Goal: Information Seeking & Learning: Get advice/opinions

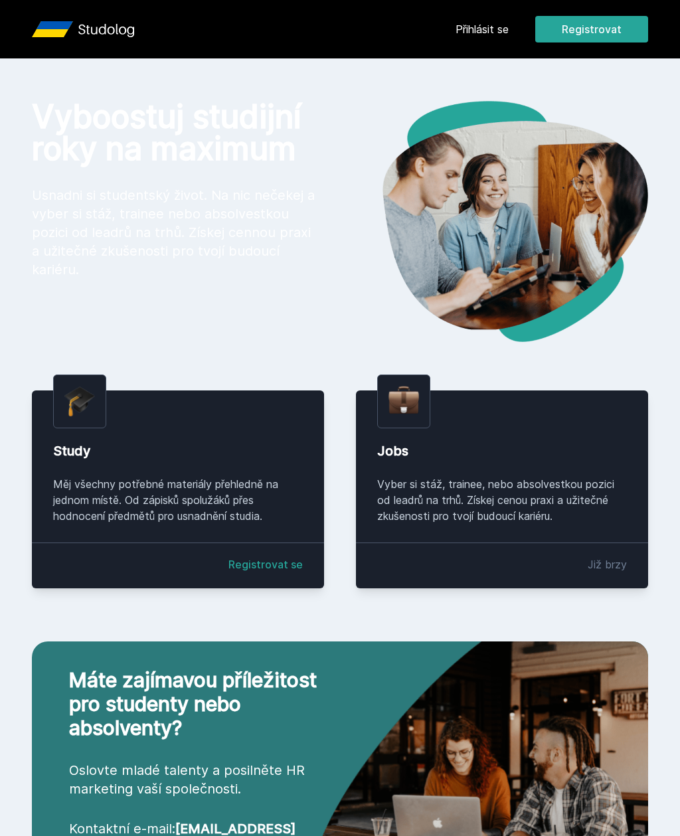
click at [465, 28] on link "Přihlásit se" at bounding box center [481, 29] width 53 height 16
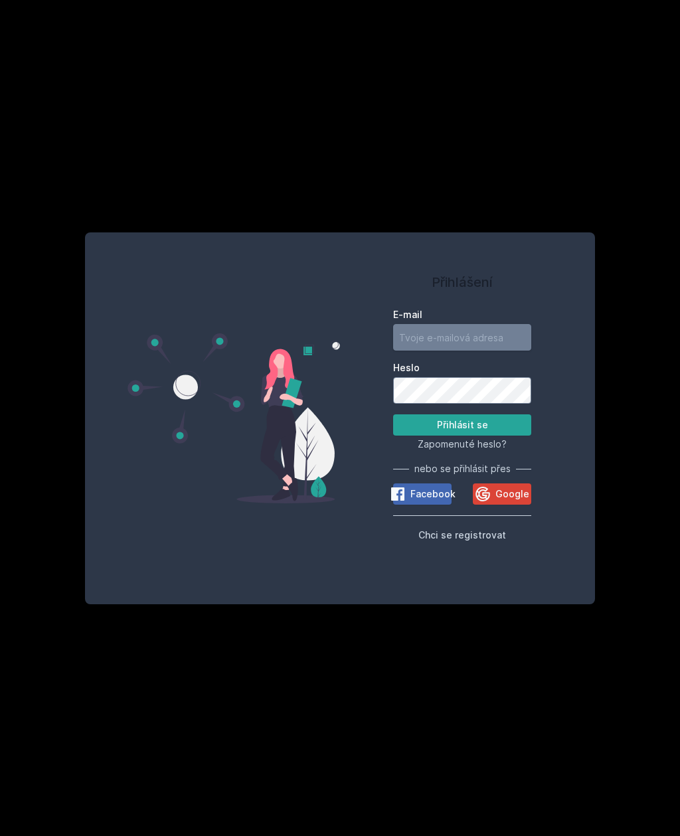
click at [469, 350] on input "E-mail" at bounding box center [462, 337] width 138 height 27
type input "[EMAIL_ADDRESS][DOMAIN_NAME]"
click at [483, 435] on button "Přihlásit se" at bounding box center [462, 424] width 138 height 21
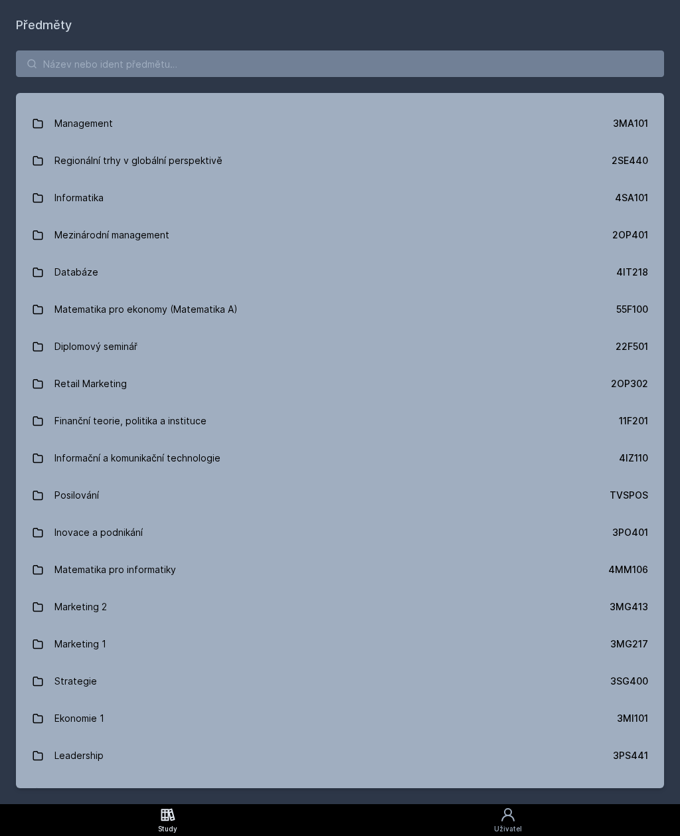
scroll to position [621, 0]
click at [551, 69] on input "search" at bounding box center [340, 63] width 648 height 27
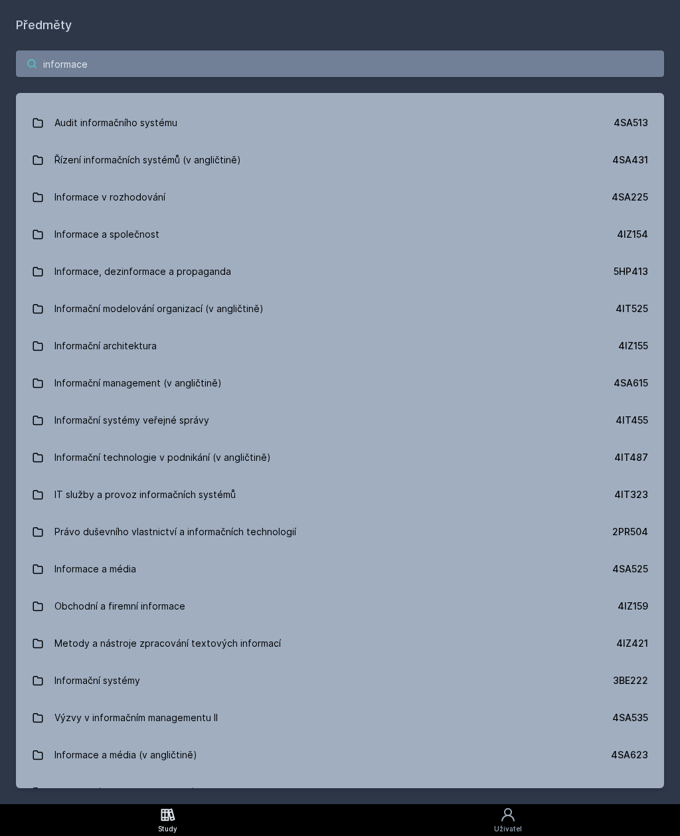
scroll to position [0, 0]
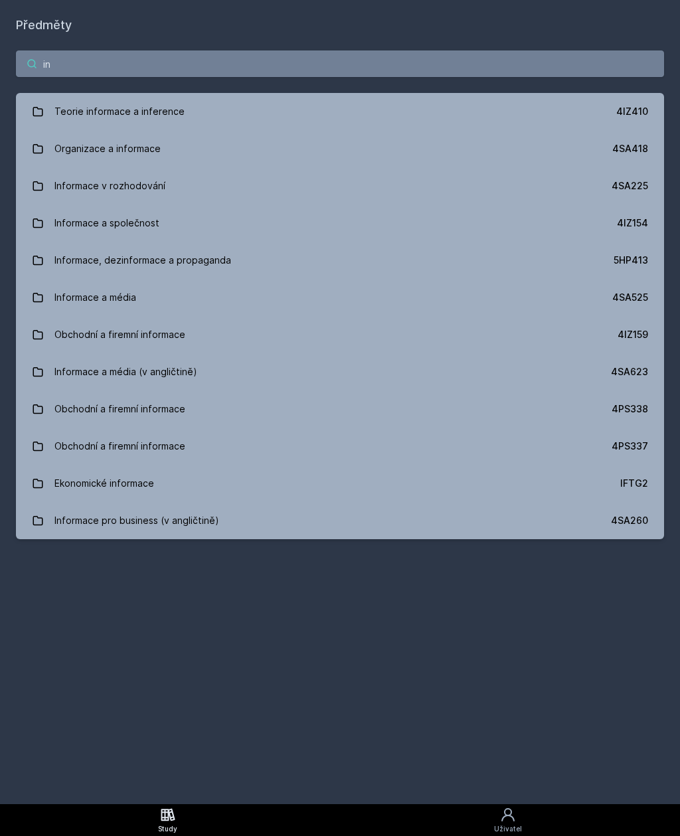
type input "i"
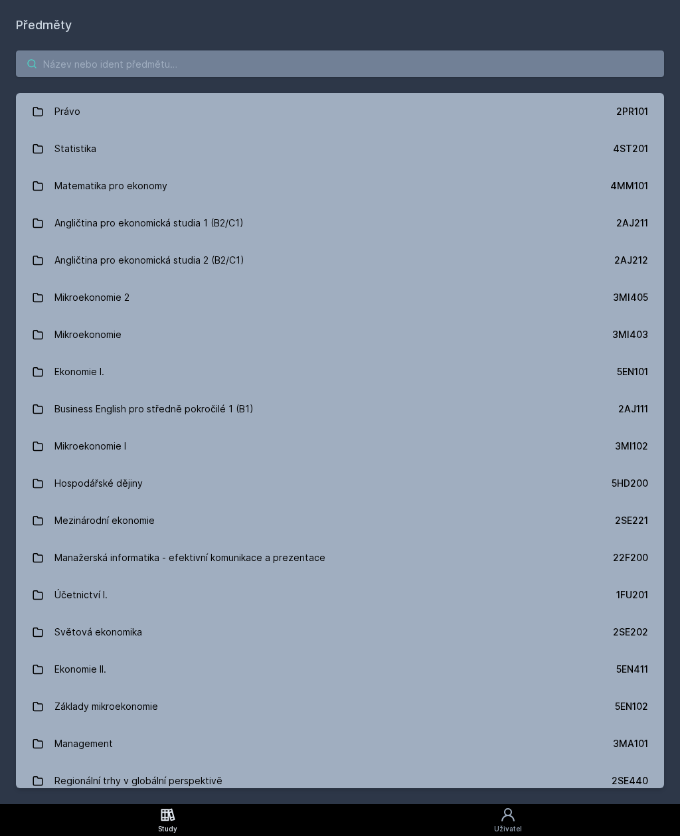
click at [159, 58] on input "search" at bounding box center [340, 63] width 648 height 27
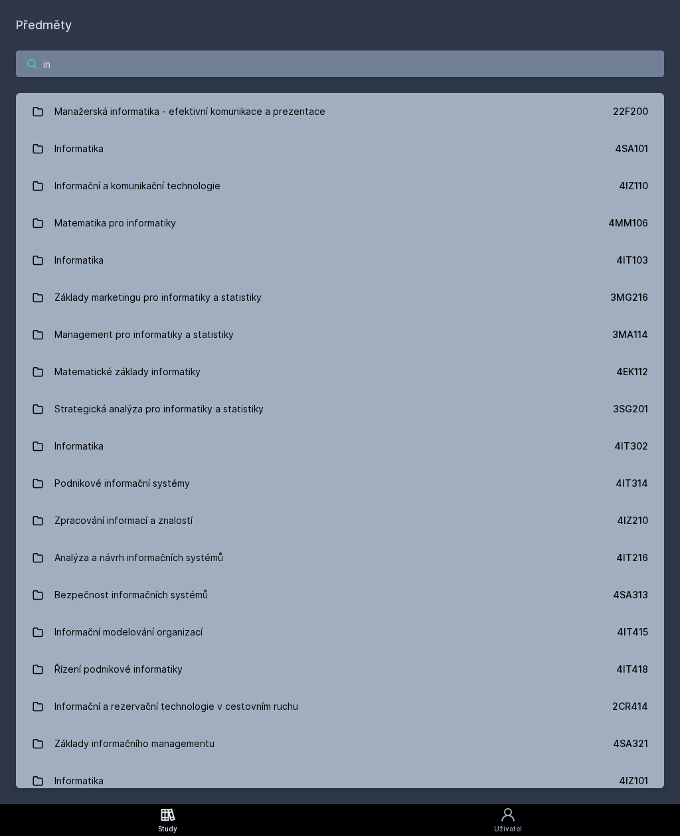
type input "i"
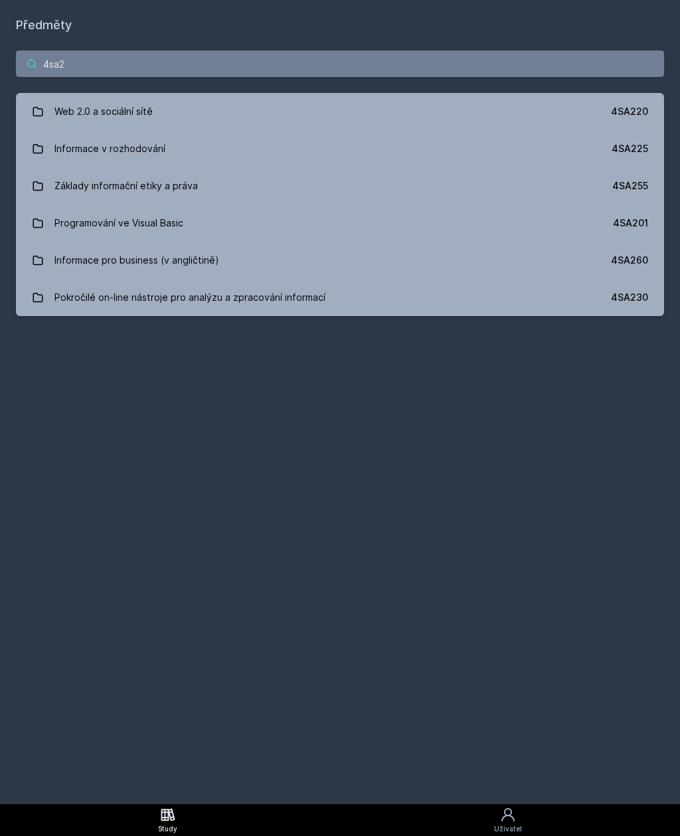
type input "4sa2"
click at [627, 248] on link "Informace pro business (v angličtině) 4SA260" at bounding box center [340, 260] width 648 height 37
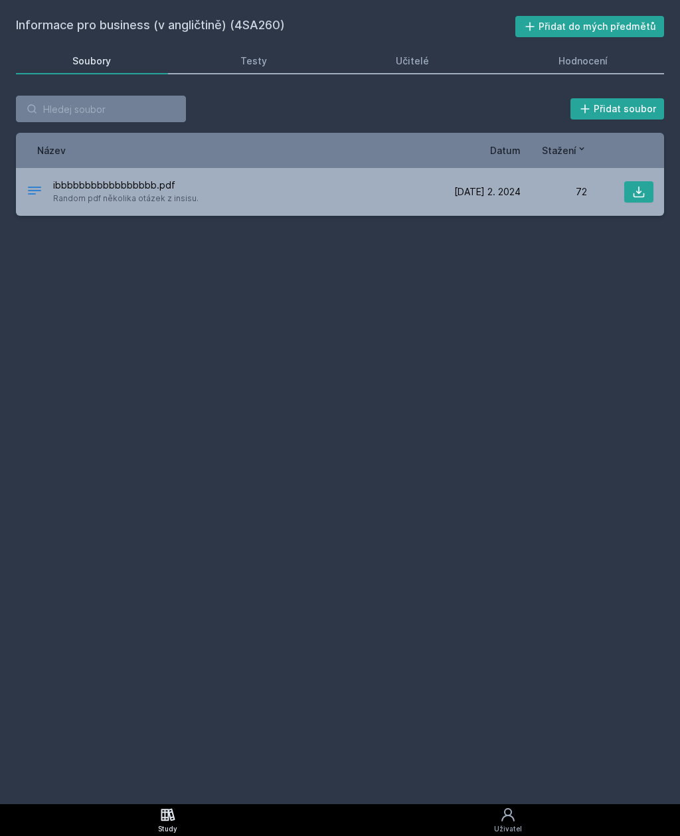
click at [590, 53] on link "Hodnocení" at bounding box center [583, 61] width 163 height 27
click at [166, 816] on icon at bounding box center [168, 814] width 16 height 16
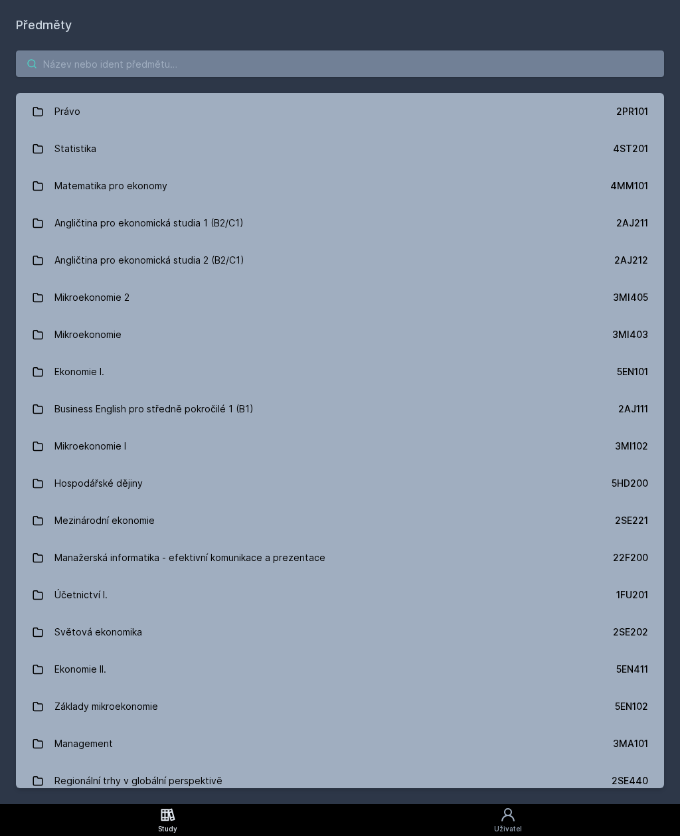
click at [91, 68] on input "search" at bounding box center [340, 63] width 648 height 27
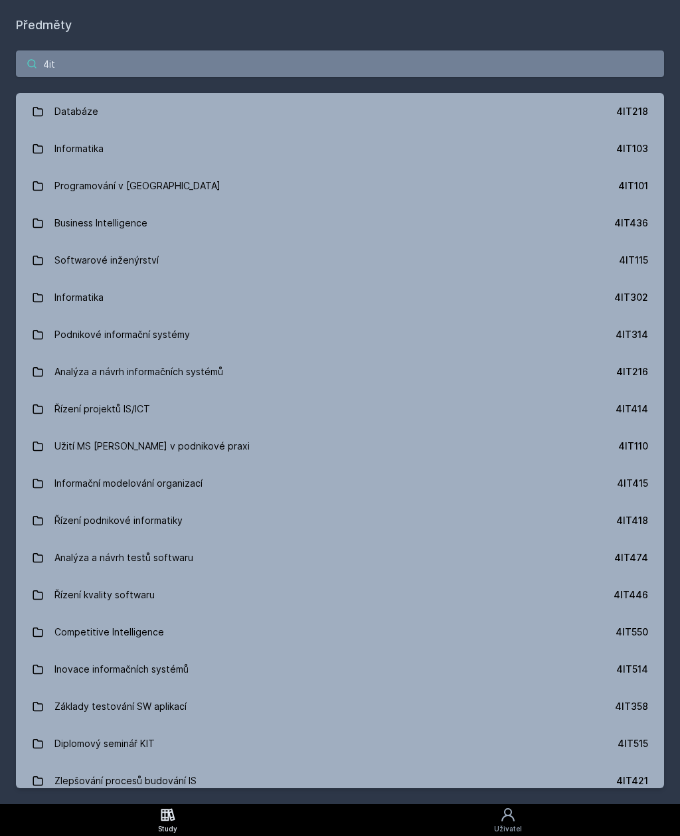
click at [114, 63] on input "4it" at bounding box center [340, 63] width 648 height 27
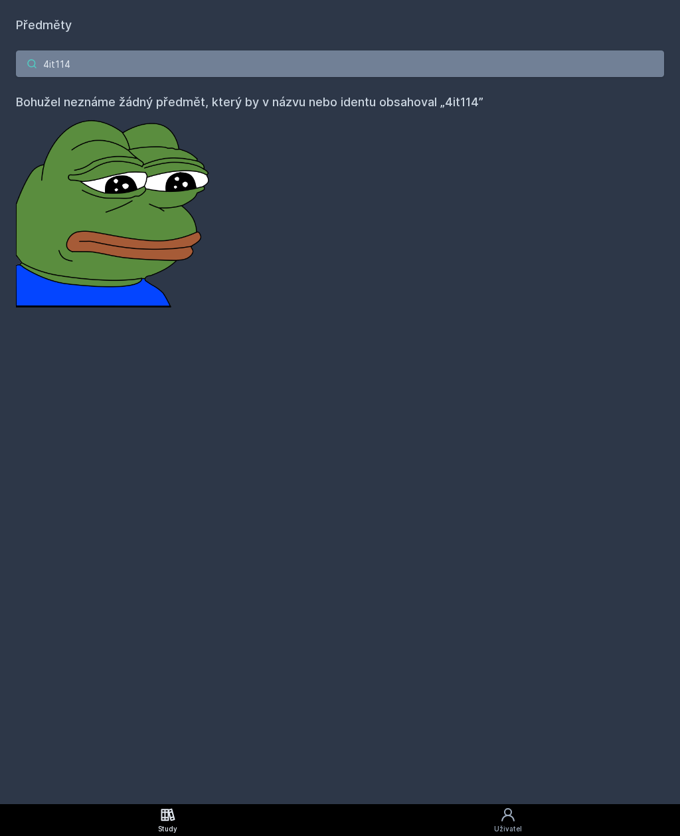
click at [118, 68] on input "4it114" at bounding box center [340, 63] width 648 height 27
type input "4"
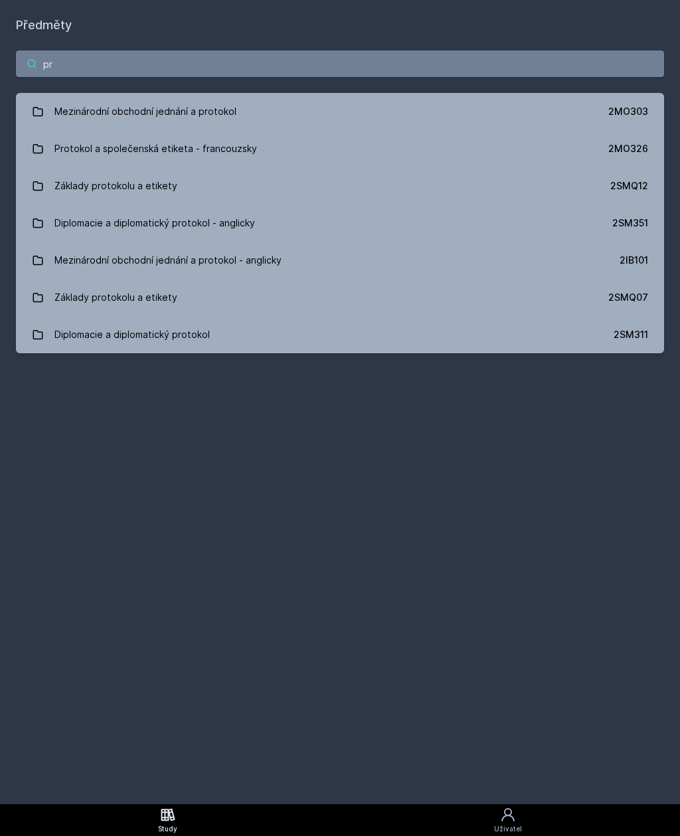
type input "p"
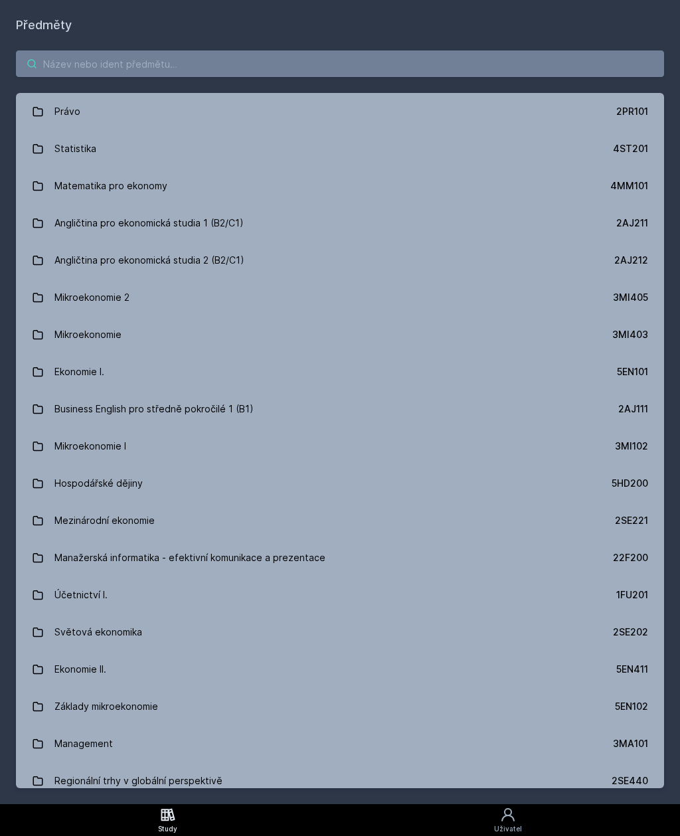
click at [225, 67] on input "search" at bounding box center [340, 63] width 648 height 27
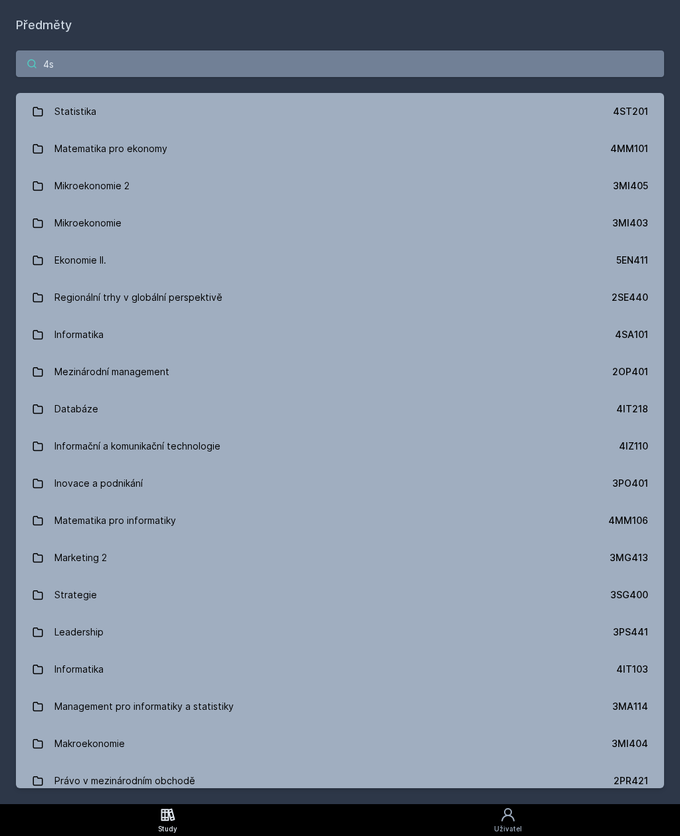
type input "4sa"
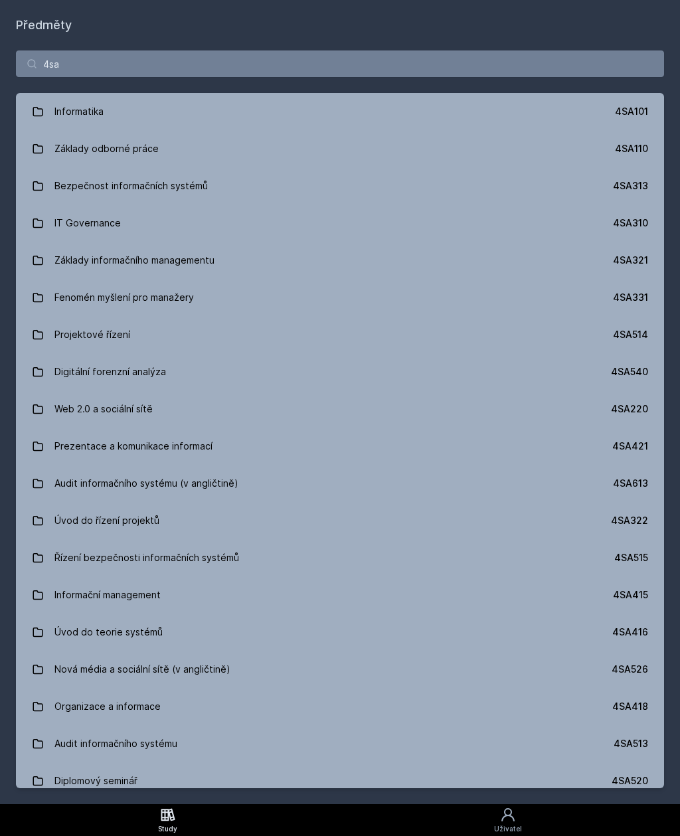
click at [114, 226] on div "IT Governance" at bounding box center [87, 223] width 66 height 27
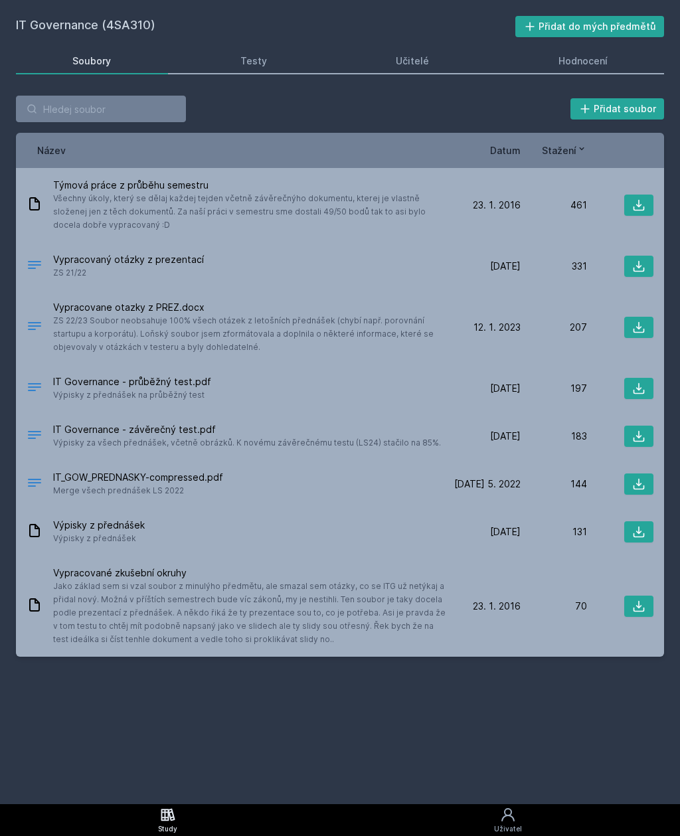
click at [586, 63] on div "Hodnocení" at bounding box center [582, 60] width 49 height 13
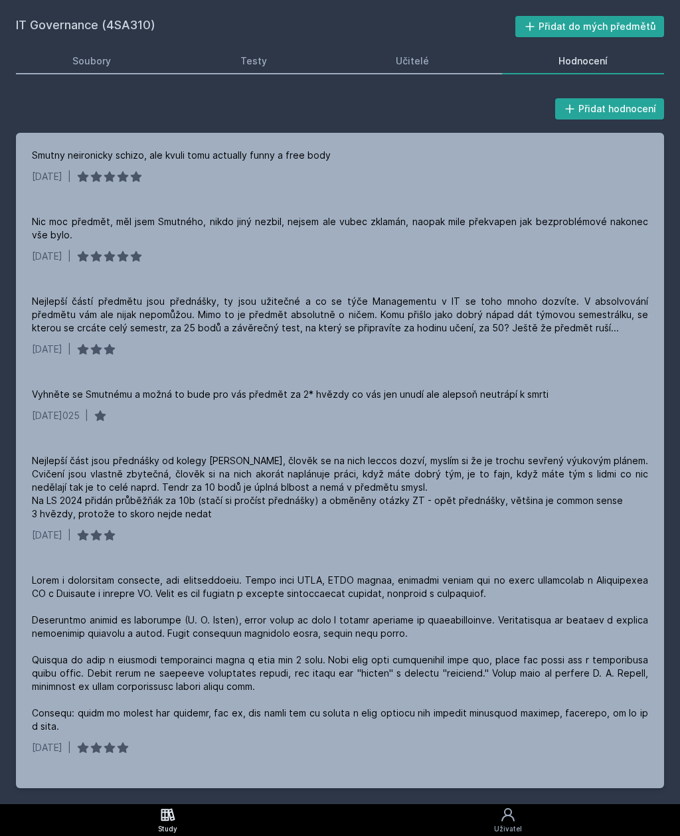
click at [171, 815] on icon at bounding box center [168, 814] width 16 height 16
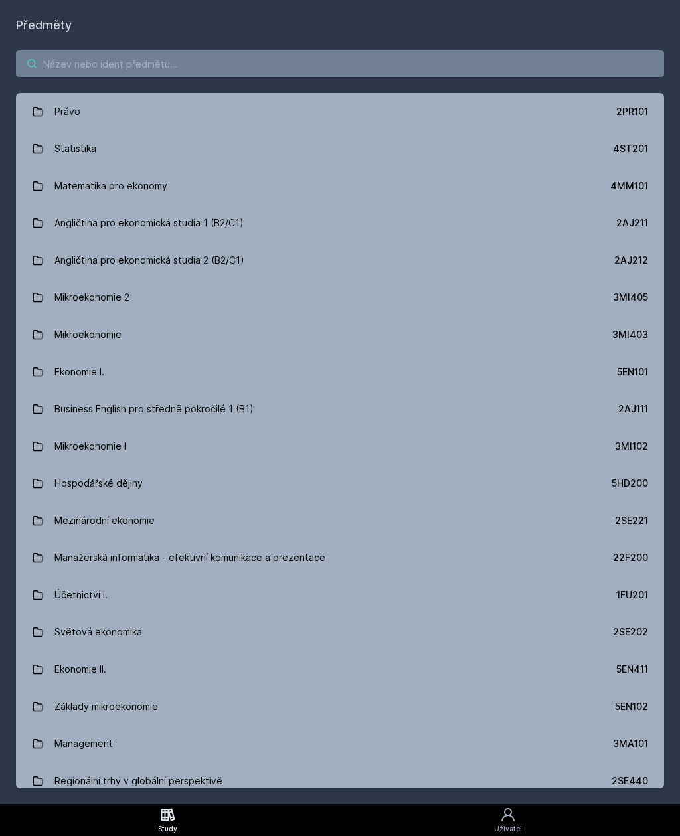
click at [183, 70] on input "search" at bounding box center [340, 63] width 648 height 27
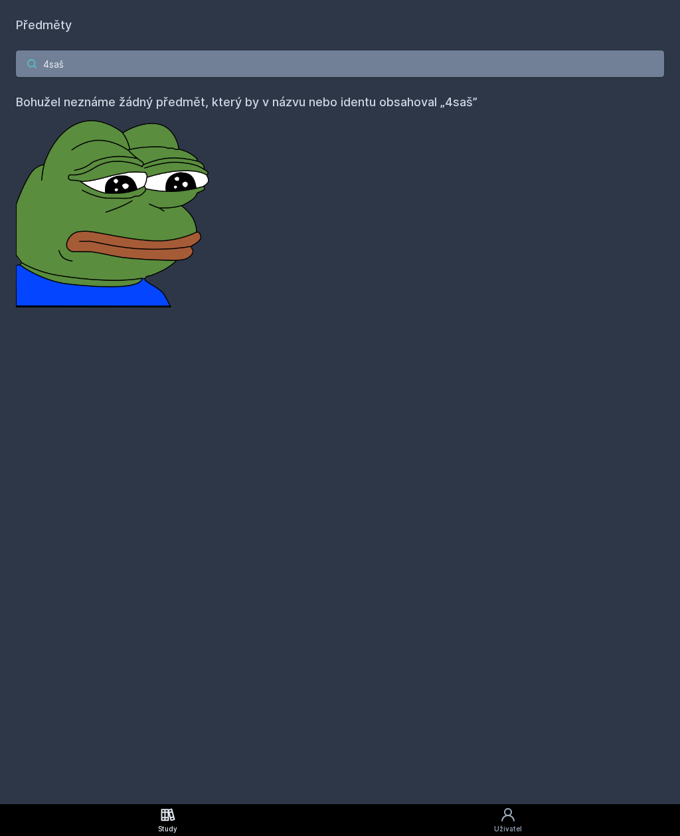
type input "4sa"
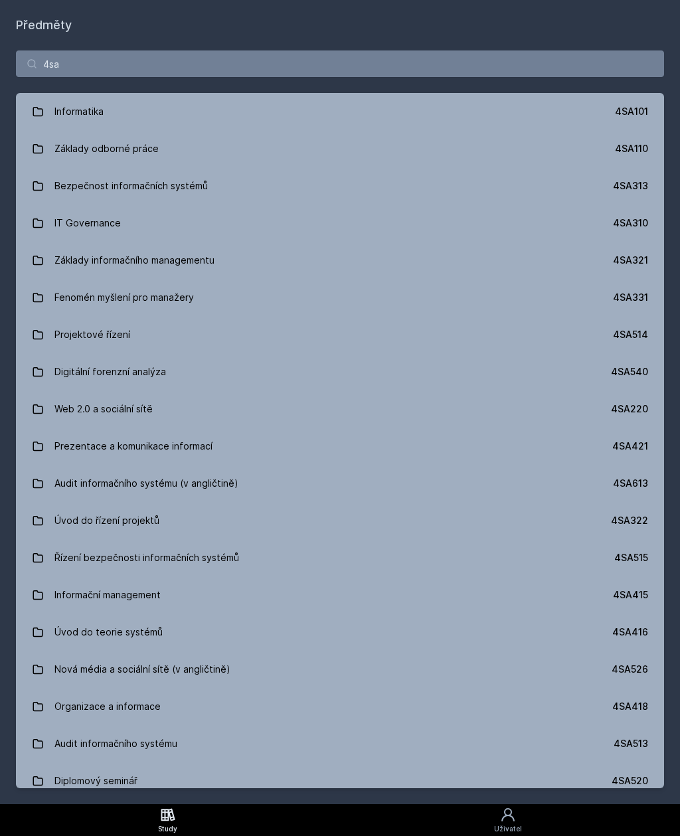
click at [634, 180] on div "4SA313" at bounding box center [630, 185] width 35 height 13
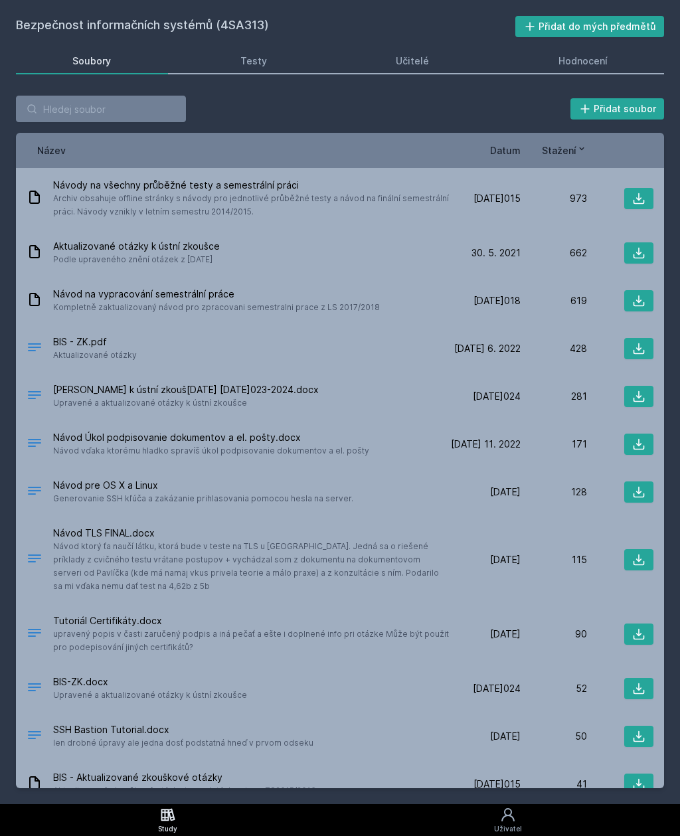
click at [588, 56] on div "Hodnocení" at bounding box center [582, 60] width 49 height 13
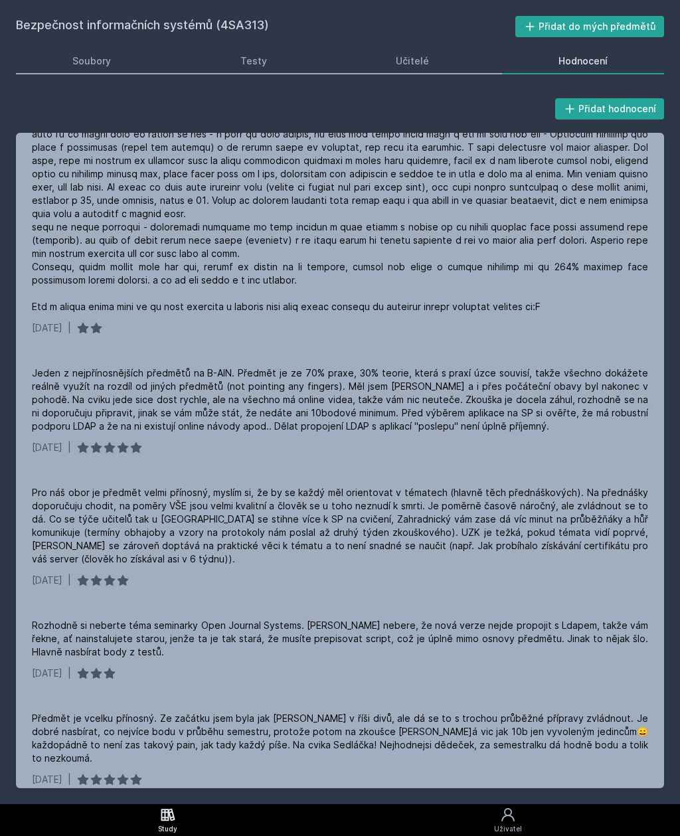
scroll to position [208, 0]
click at [442, 48] on link "Učitelé" at bounding box center [412, 61] width 147 height 27
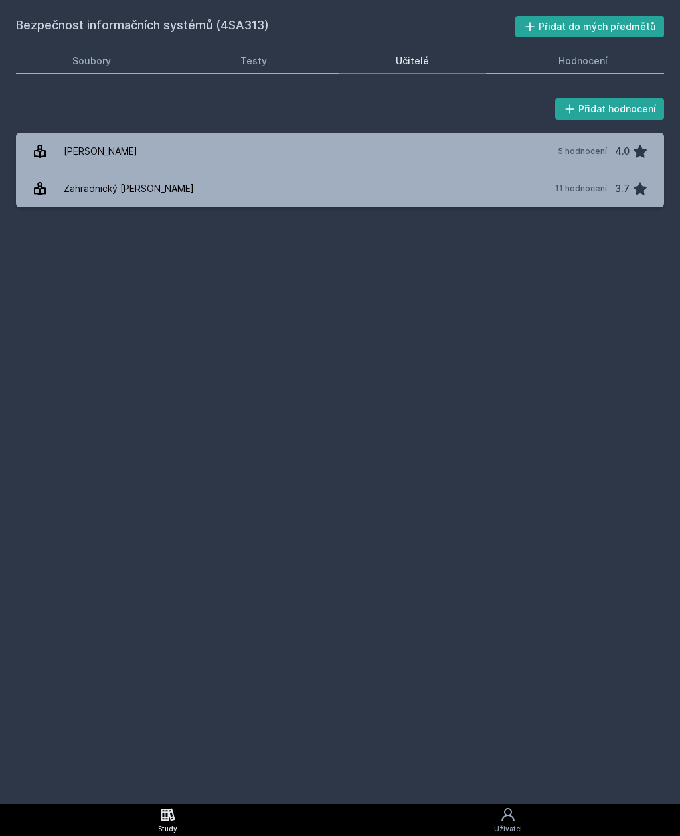
click at [88, 66] on div "Soubory" at bounding box center [91, 60] width 38 height 13
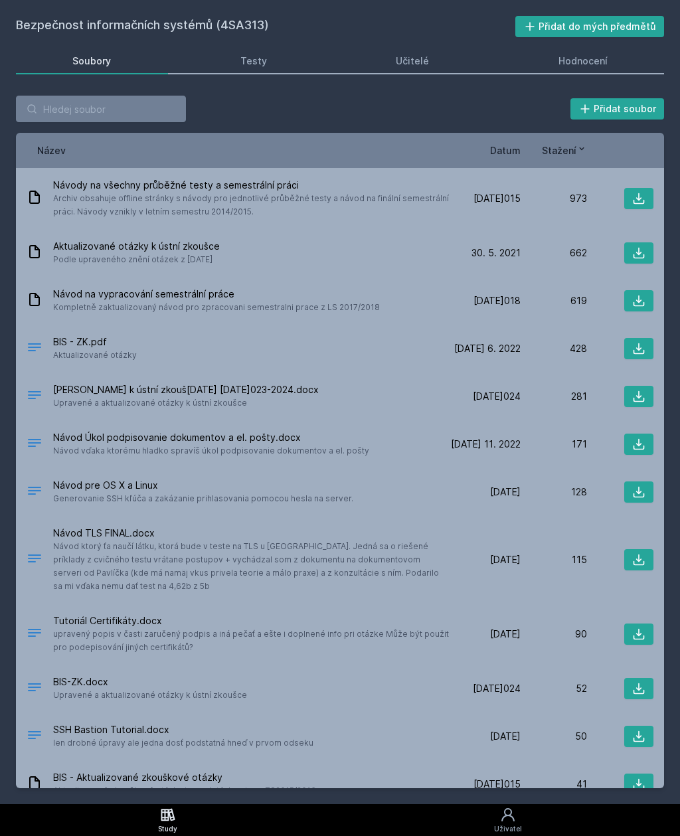
click at [610, 62] on link "Hodnocení" at bounding box center [583, 61] width 163 height 27
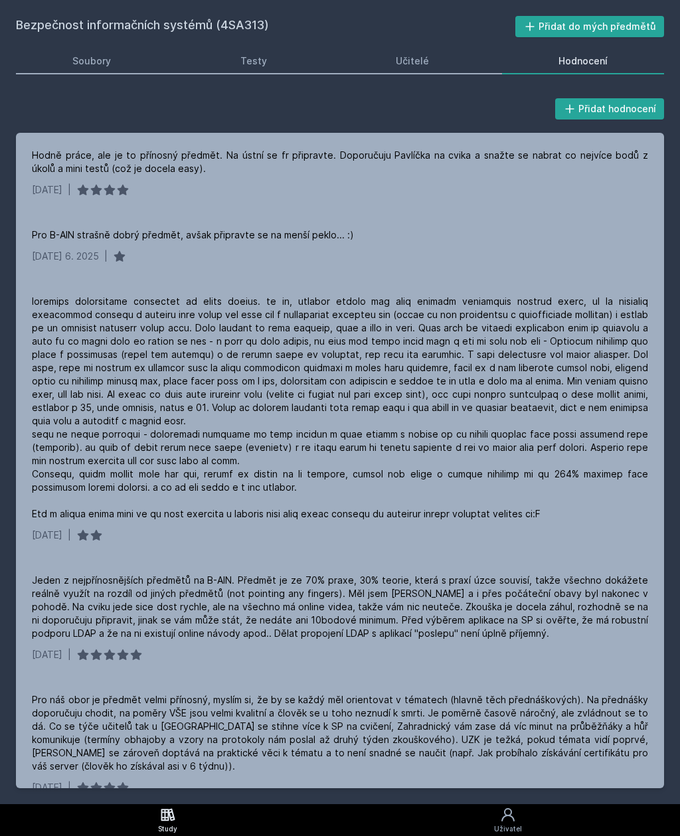
click at [169, 814] on icon at bounding box center [168, 814] width 14 height 13
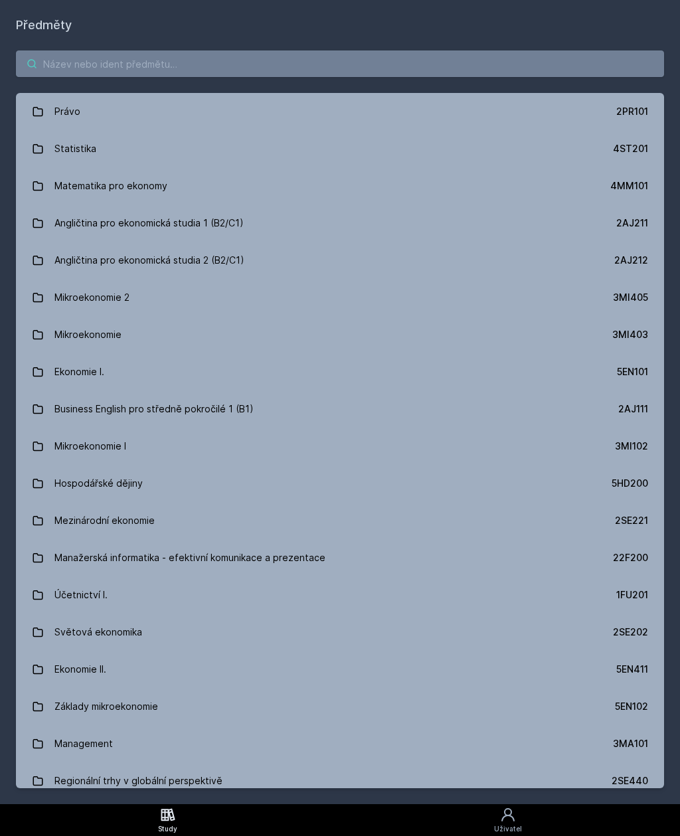
click at [335, 64] on input "search" at bounding box center [340, 63] width 648 height 27
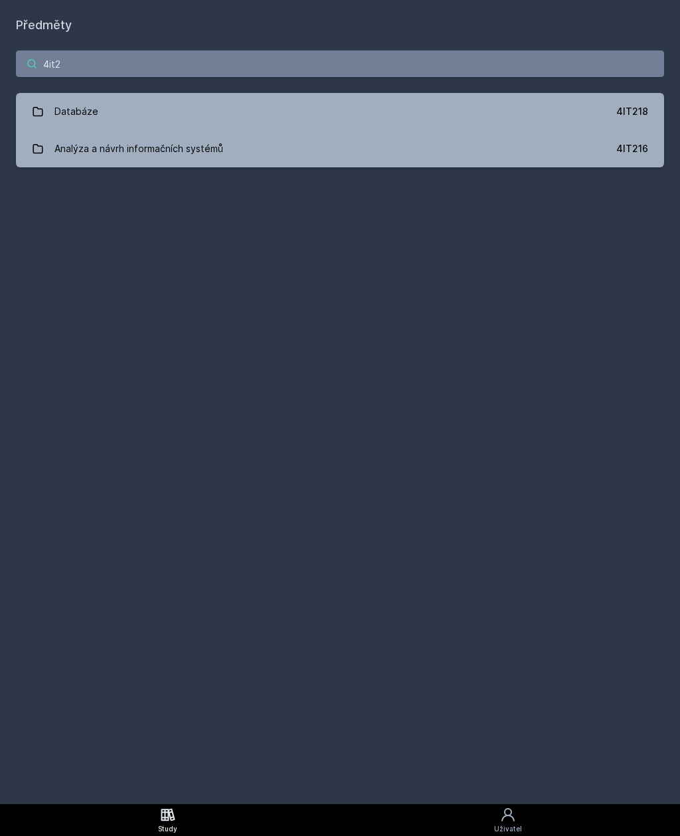
type input "4it21"
click at [624, 146] on div "4IT216" at bounding box center [632, 148] width 32 height 13
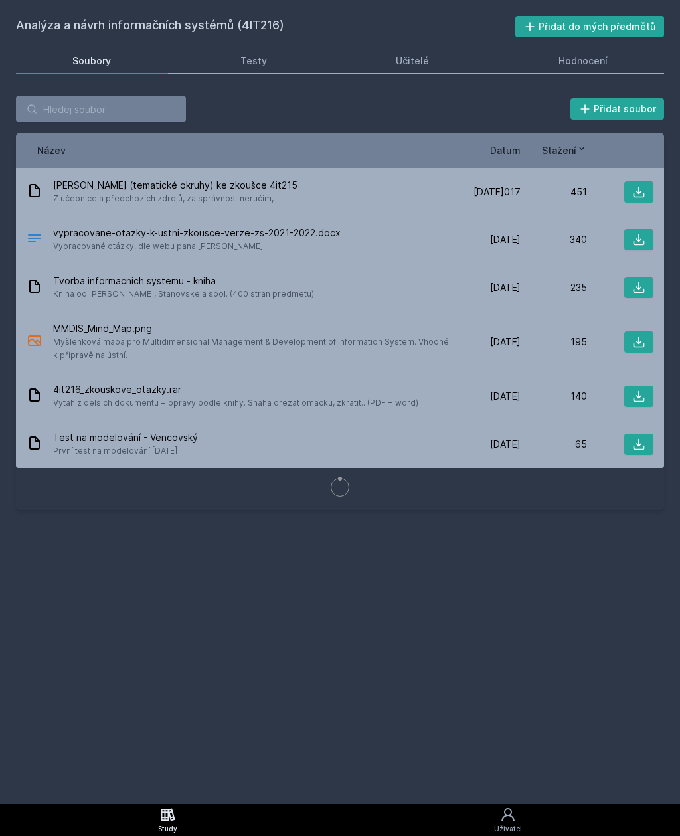
click at [430, 56] on link "Učitelé" at bounding box center [412, 61] width 147 height 27
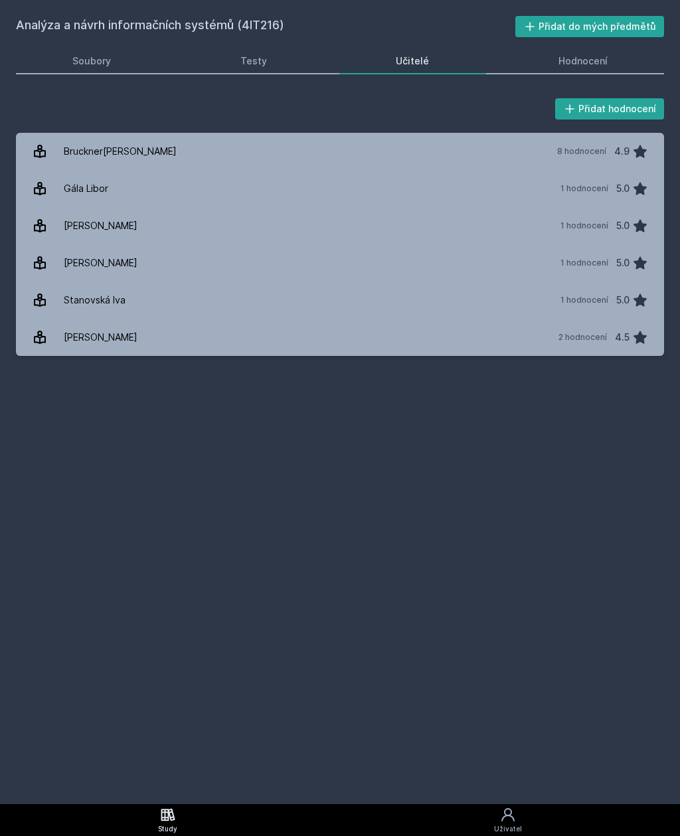
click at [595, 63] on div "Hodnocení" at bounding box center [582, 60] width 49 height 13
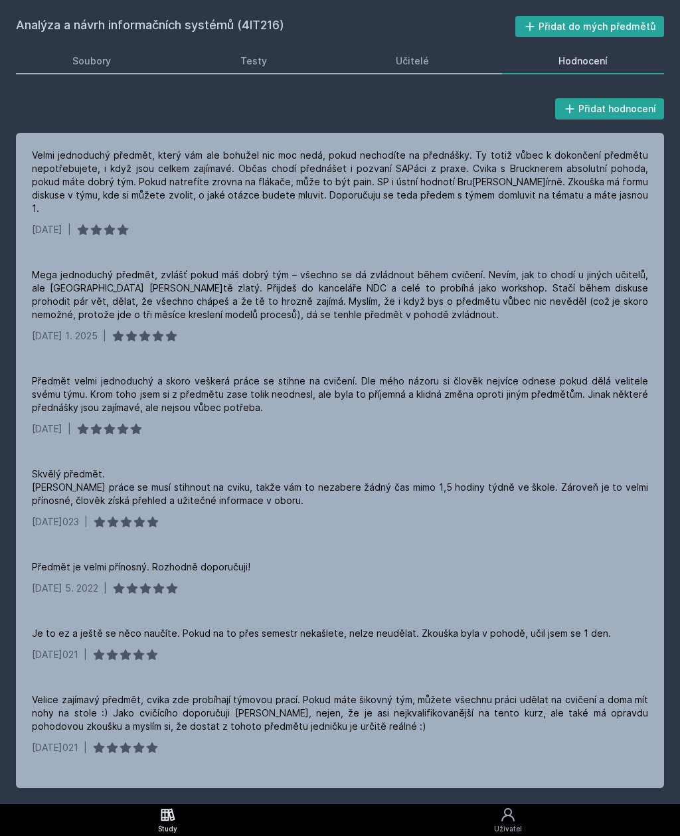
click at [445, 68] on link "Učitelé" at bounding box center [412, 61] width 147 height 27
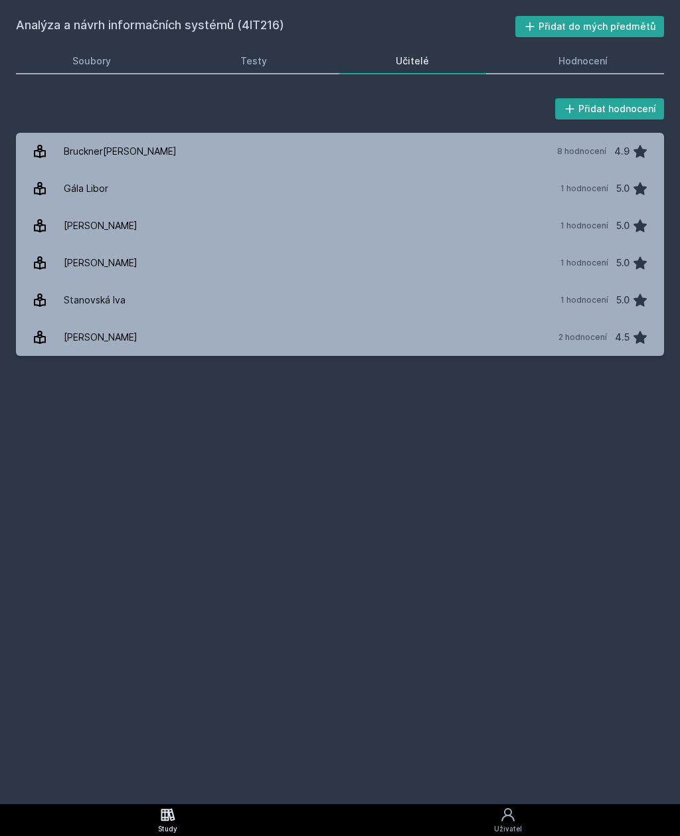
click at [573, 68] on link "Hodnocení" at bounding box center [583, 61] width 163 height 27
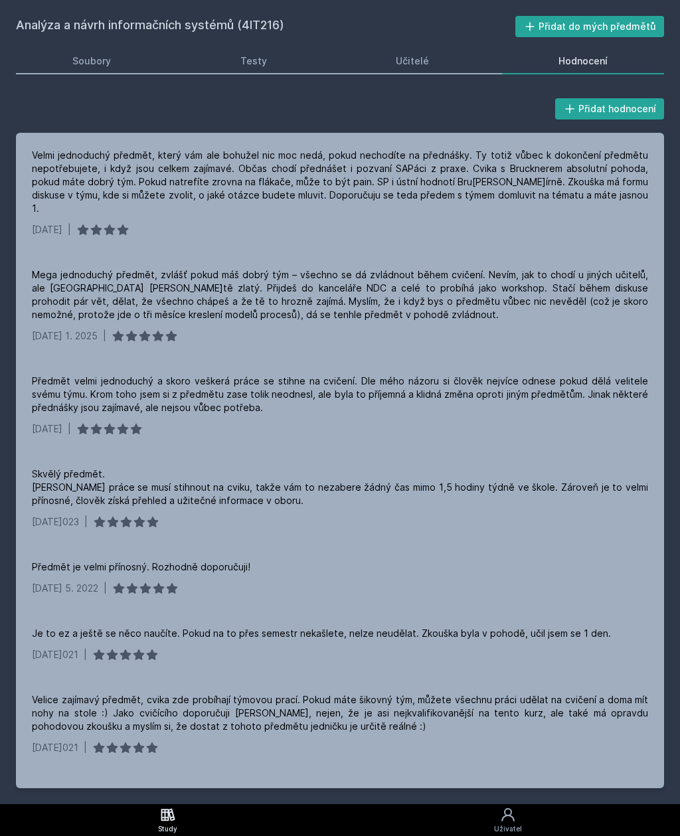
click at [171, 810] on icon at bounding box center [168, 814] width 16 height 16
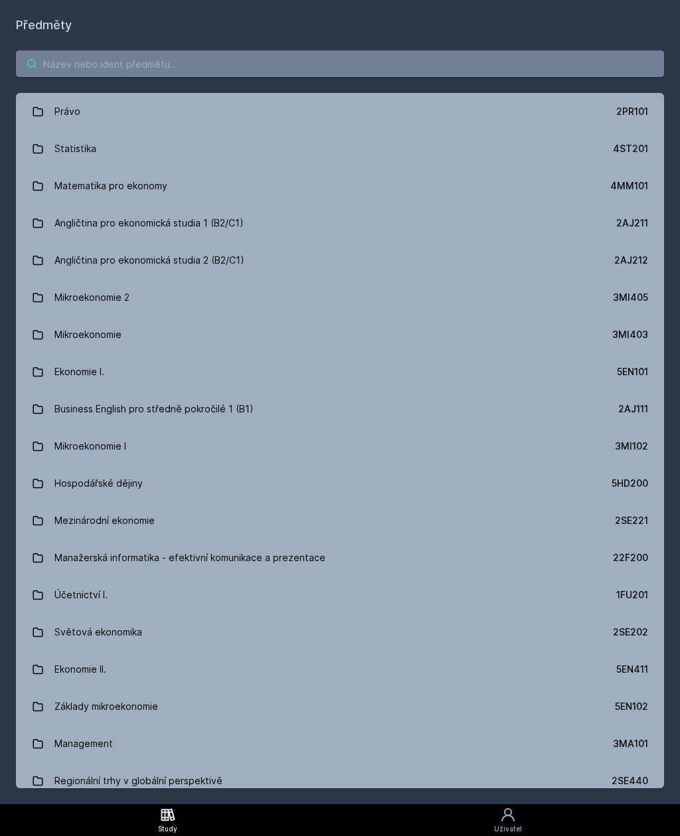
click at [295, 66] on input "search" at bounding box center [340, 63] width 648 height 27
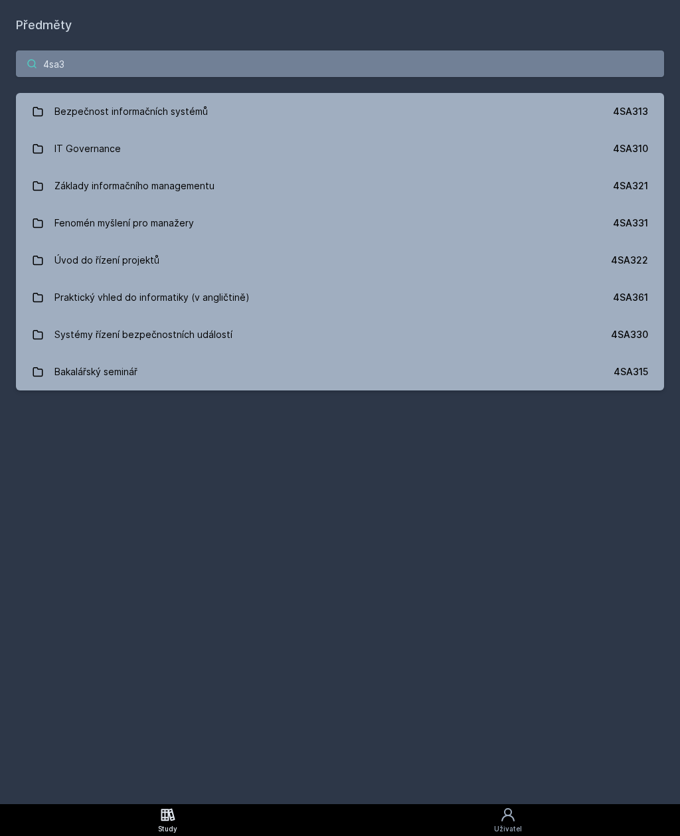
type input "4sa31"
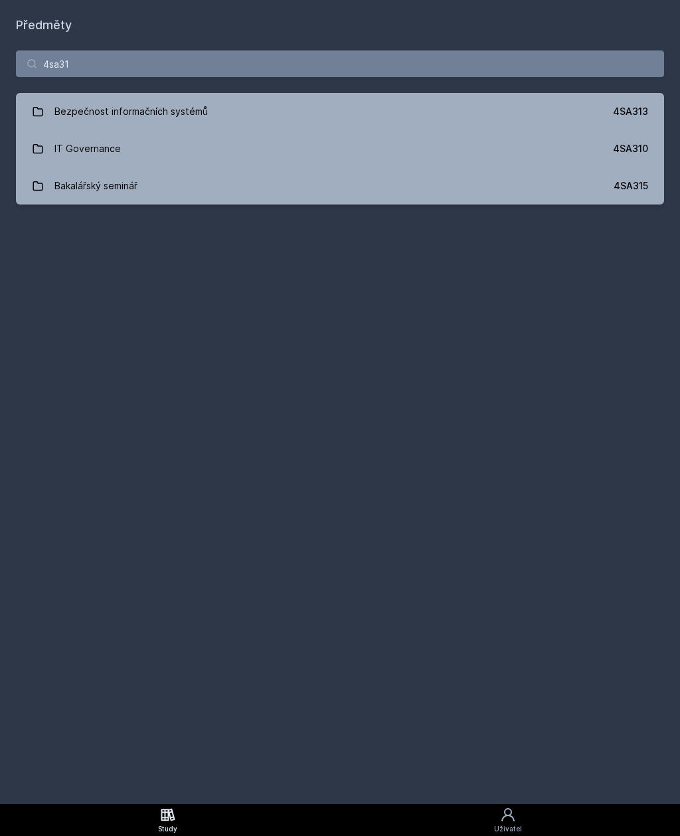
click at [641, 159] on link "IT Governance 4SA310" at bounding box center [340, 148] width 648 height 37
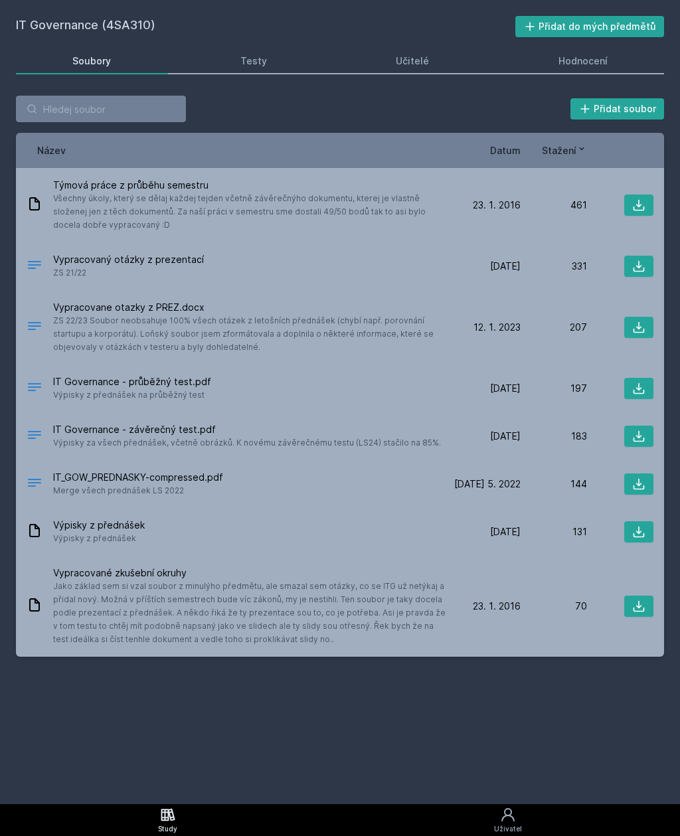
click at [603, 60] on div "Hodnocení" at bounding box center [582, 60] width 49 height 13
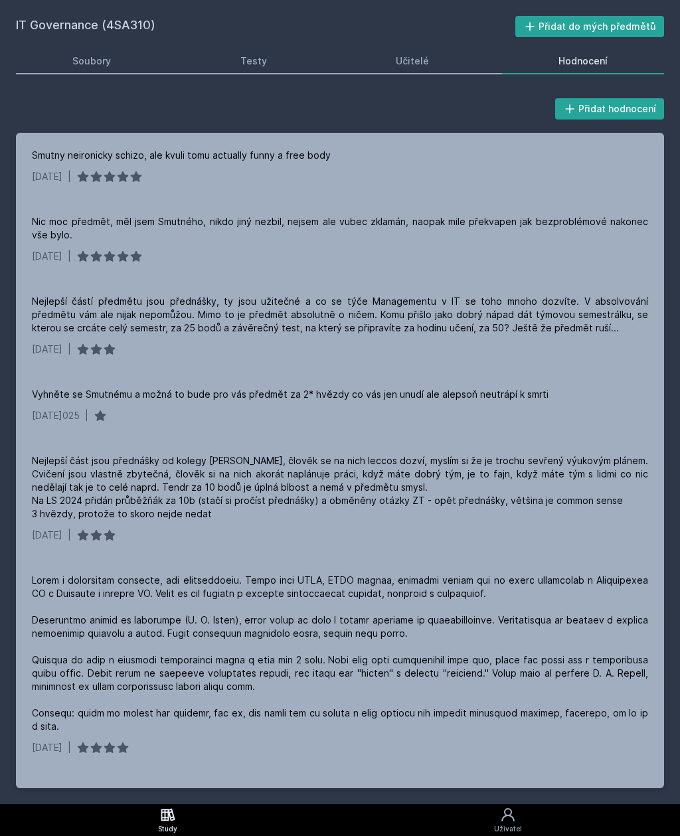
click at [433, 60] on link "Učitelé" at bounding box center [412, 61] width 147 height 27
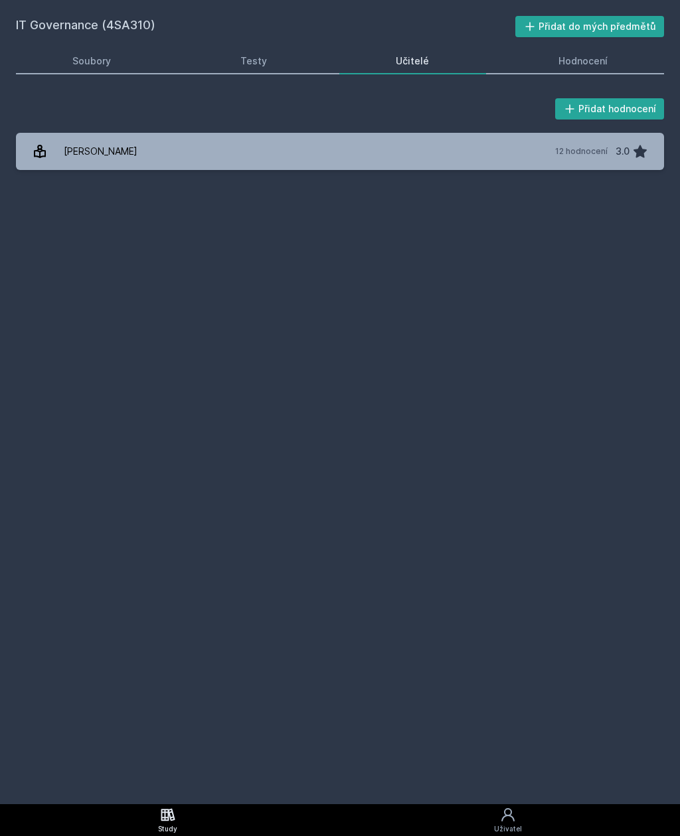
click at [591, 65] on div "Hodnocení" at bounding box center [582, 60] width 49 height 13
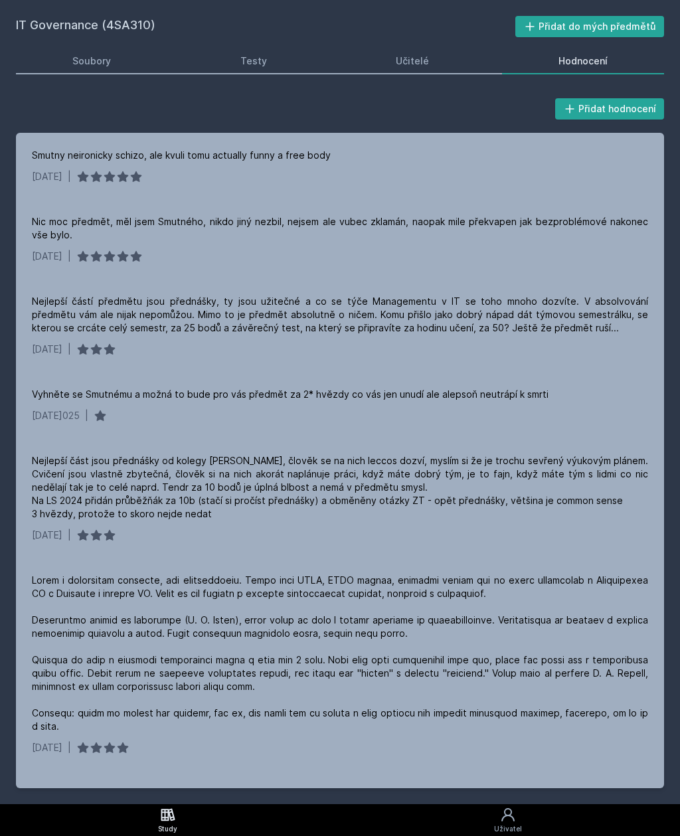
click at [165, 820] on icon at bounding box center [168, 814] width 16 height 16
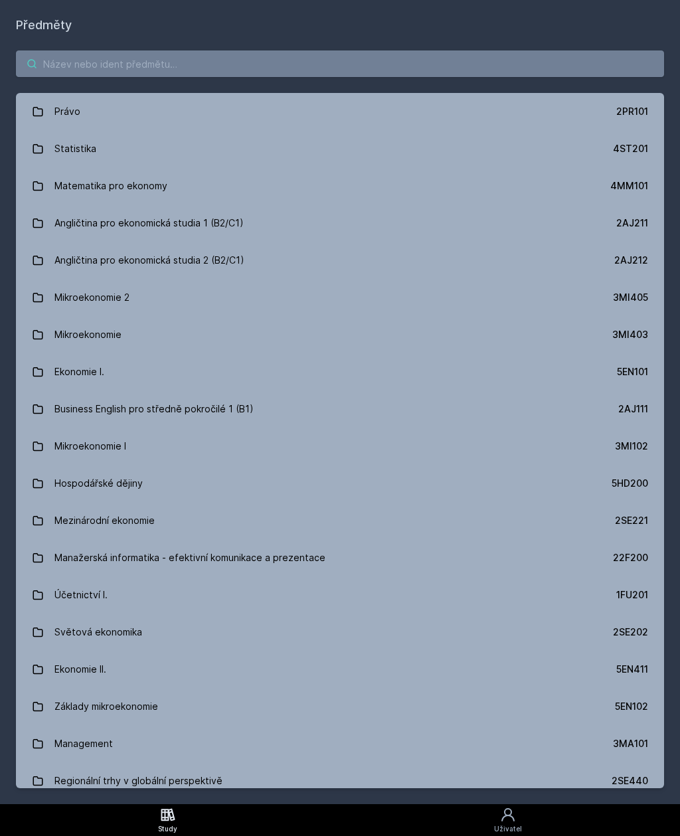
click at [333, 69] on input "search" at bounding box center [340, 63] width 648 height 27
click at [283, 60] on input "search" at bounding box center [340, 63] width 648 height 27
paste input "4IT216"
type input "4IT216"
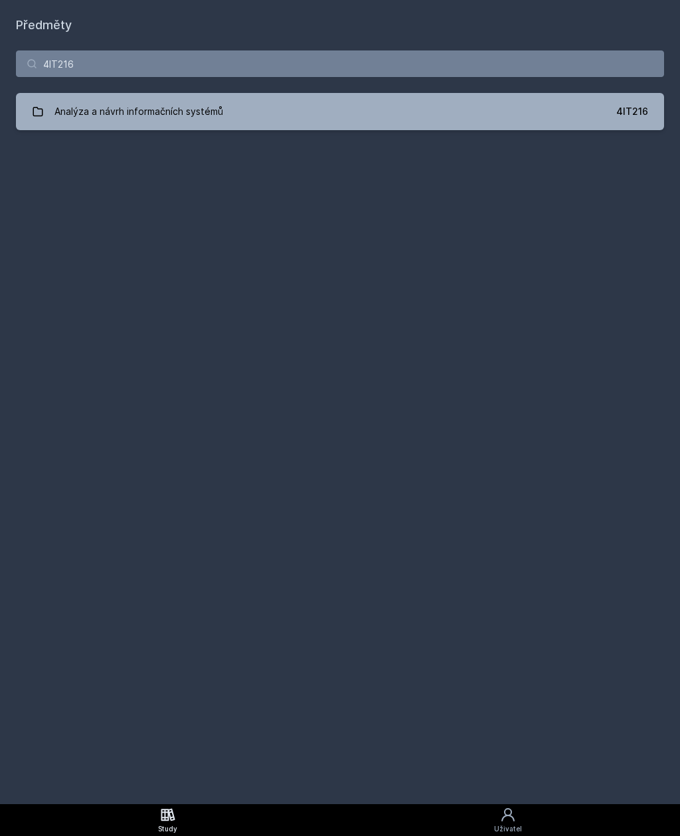
click at [605, 116] on link "Analýza a návrh informačních systémů 4IT216" at bounding box center [340, 111] width 648 height 37
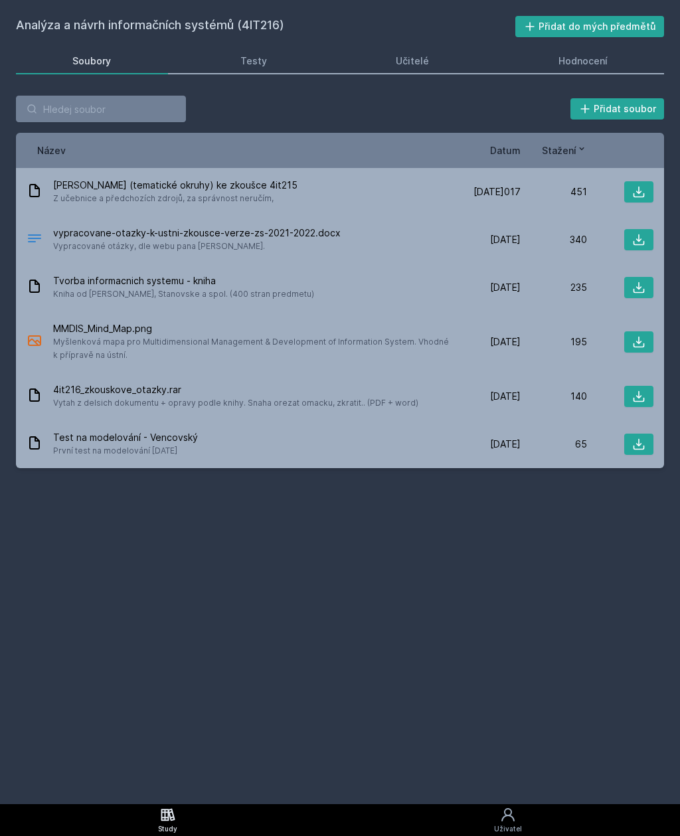
click at [423, 56] on div "Učitelé" at bounding box center [412, 60] width 33 height 13
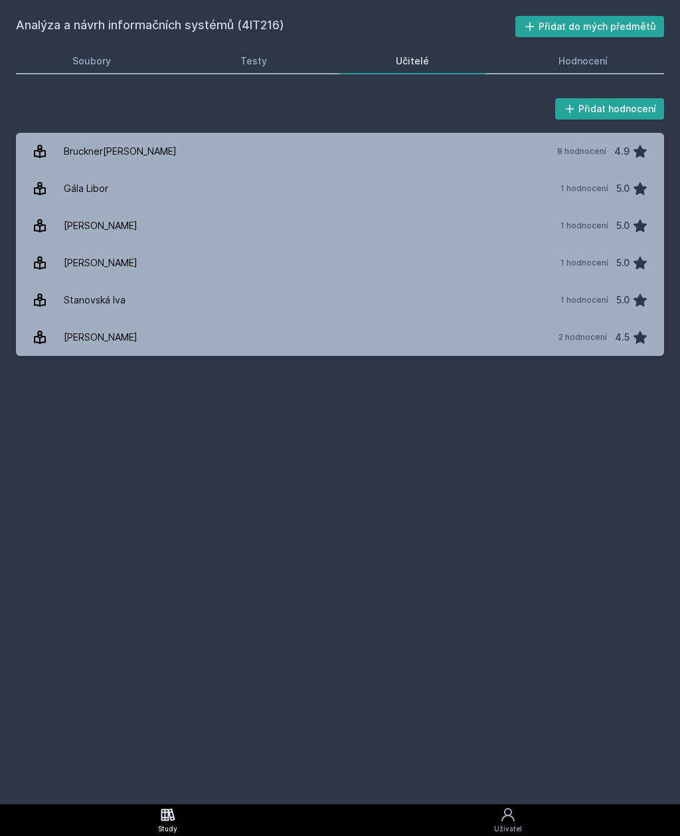
click at [176, 812] on icon at bounding box center [168, 814] width 16 height 16
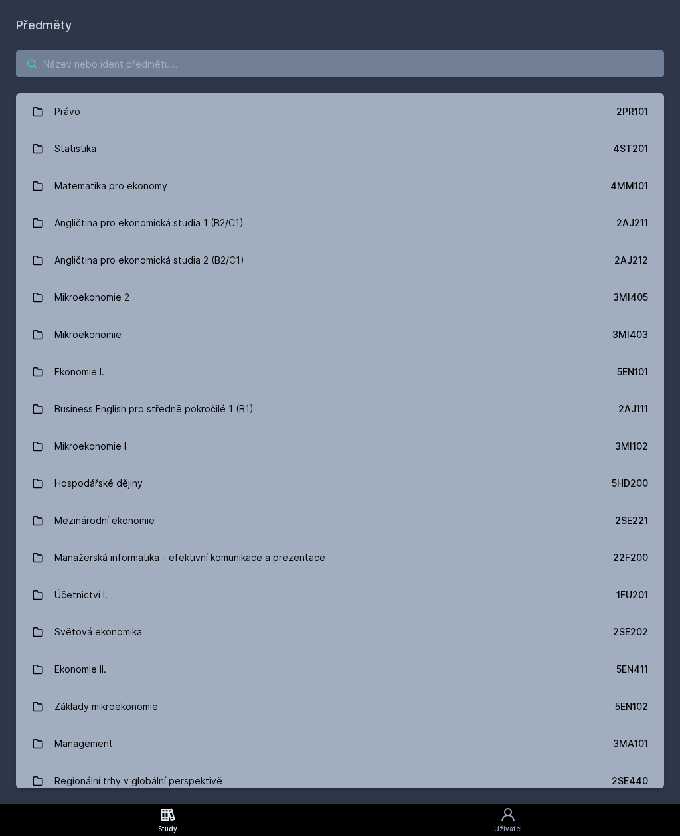
click at [316, 71] on input "search" at bounding box center [340, 63] width 648 height 27
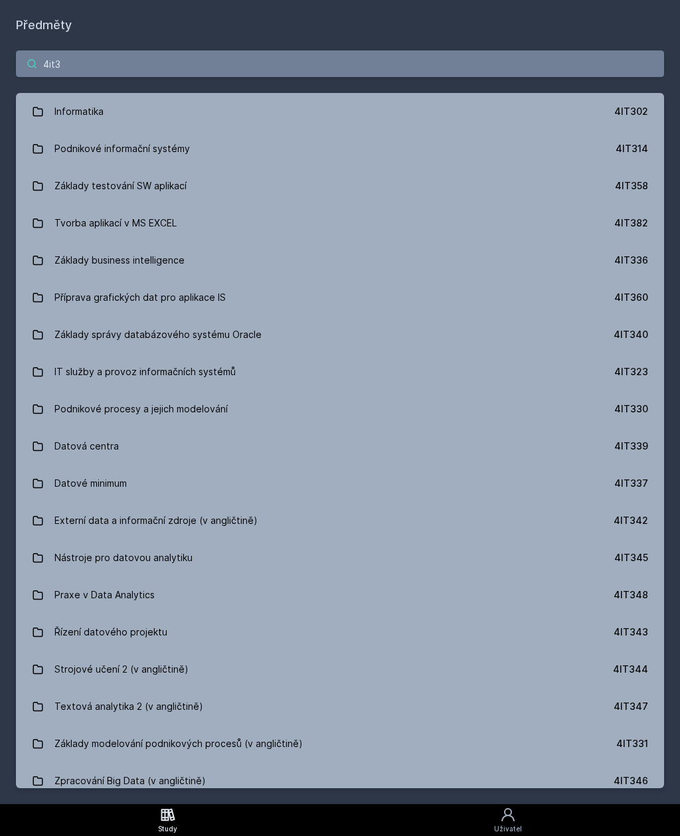
type input "4it31"
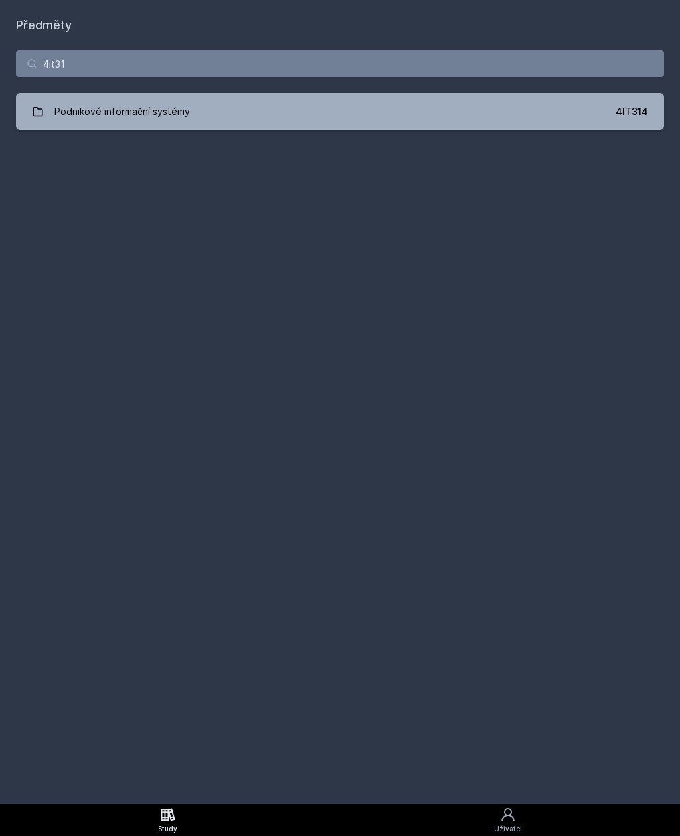
click at [638, 109] on div "4IT314" at bounding box center [631, 111] width 33 height 13
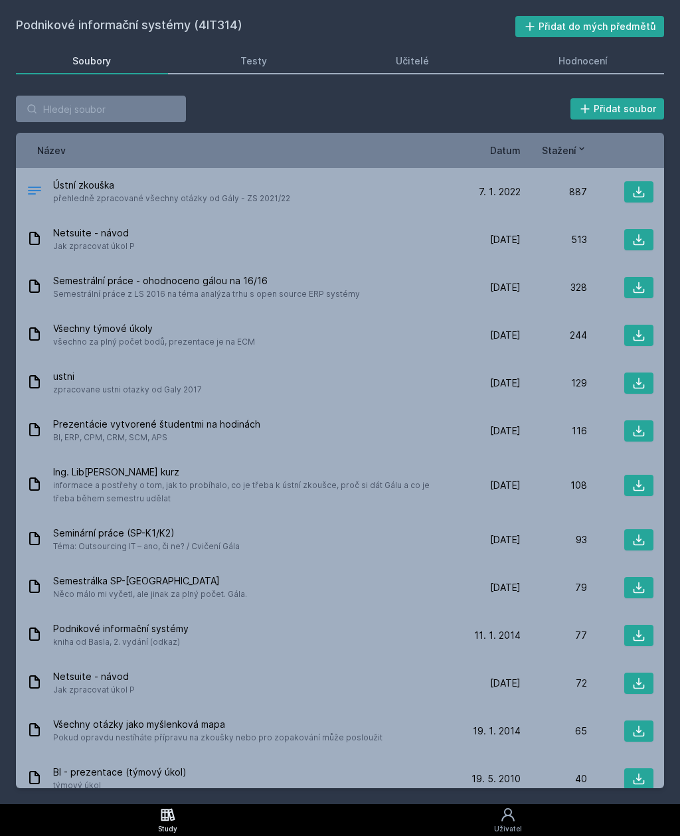
click at [593, 64] on div "Hodnocení" at bounding box center [582, 60] width 49 height 13
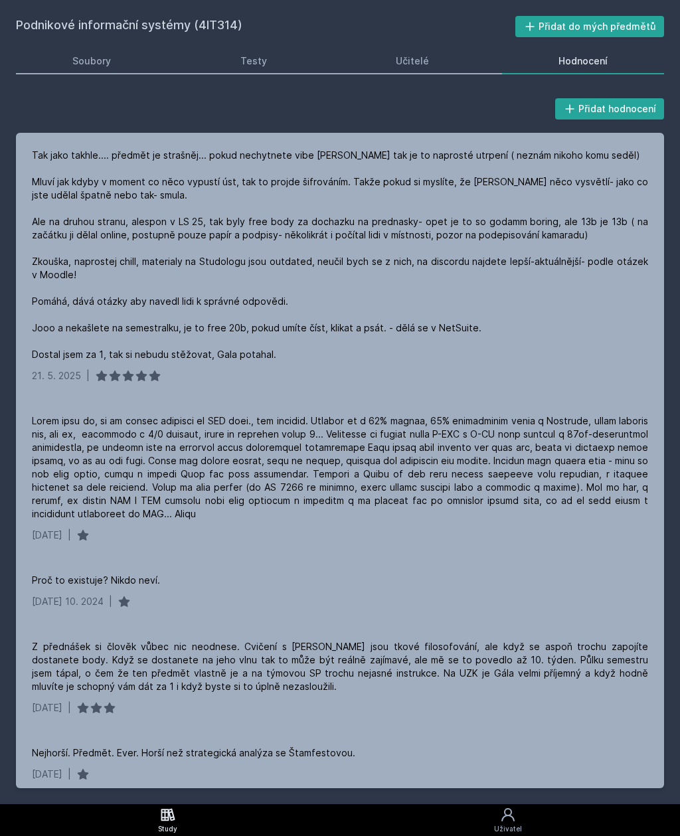
click at [157, 817] on link "Study" at bounding box center [168, 820] width 336 height 32
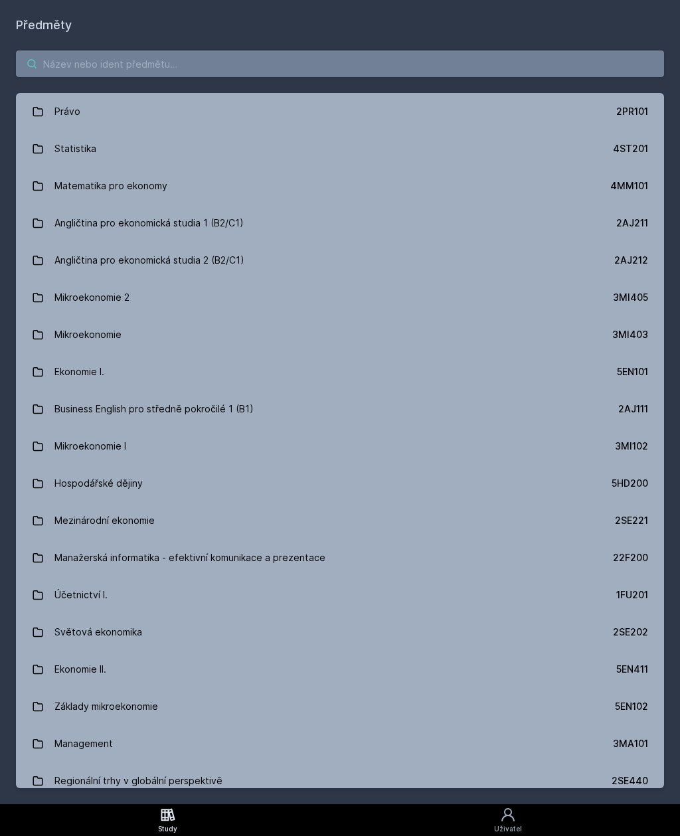
click at [316, 54] on input "search" at bounding box center [340, 63] width 648 height 27
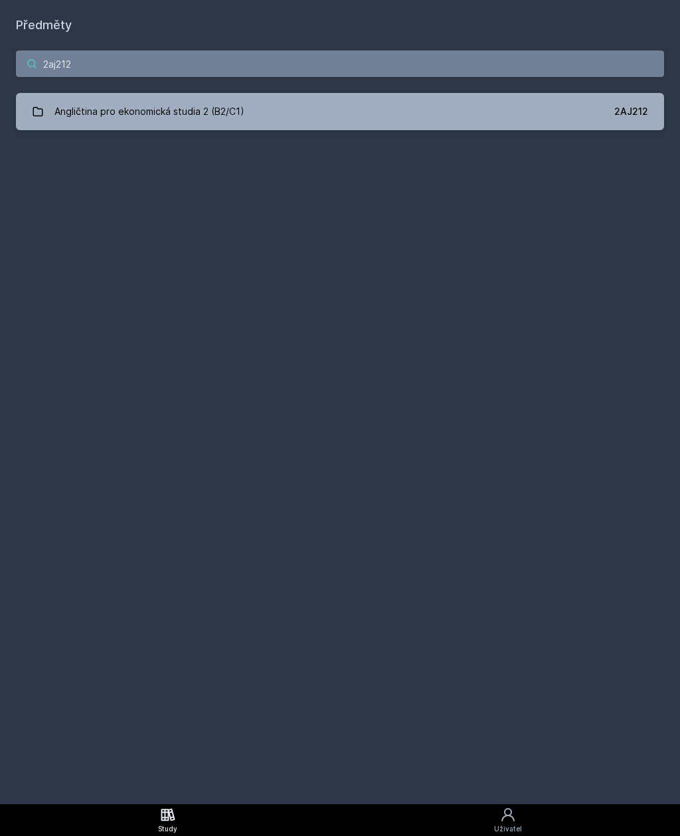
type input "2aj212"
click at [636, 100] on link "Angličtina pro ekonomická studia 2 (B2/C1) 2AJ212" at bounding box center [340, 111] width 648 height 37
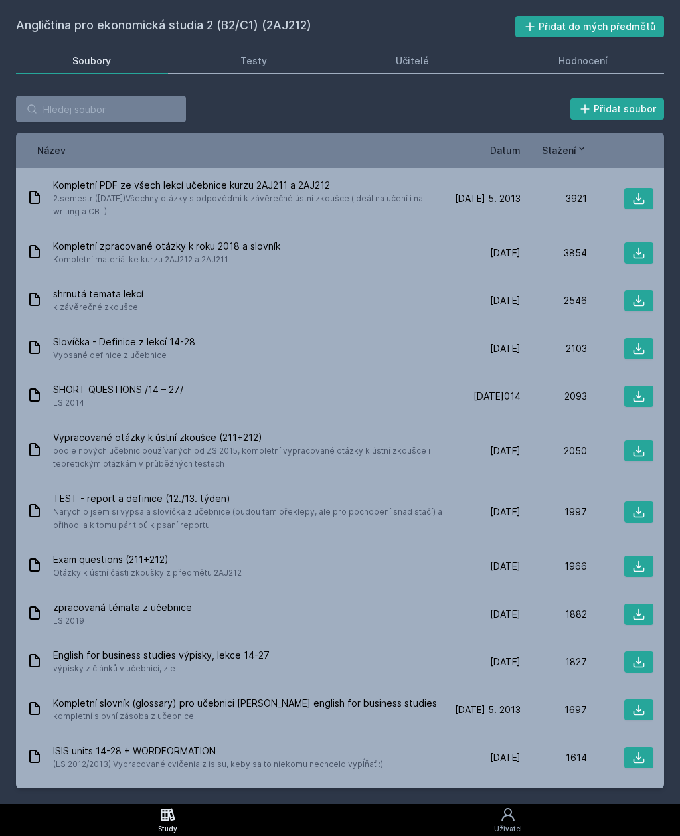
click at [429, 53] on link "Učitelé" at bounding box center [412, 61] width 147 height 27
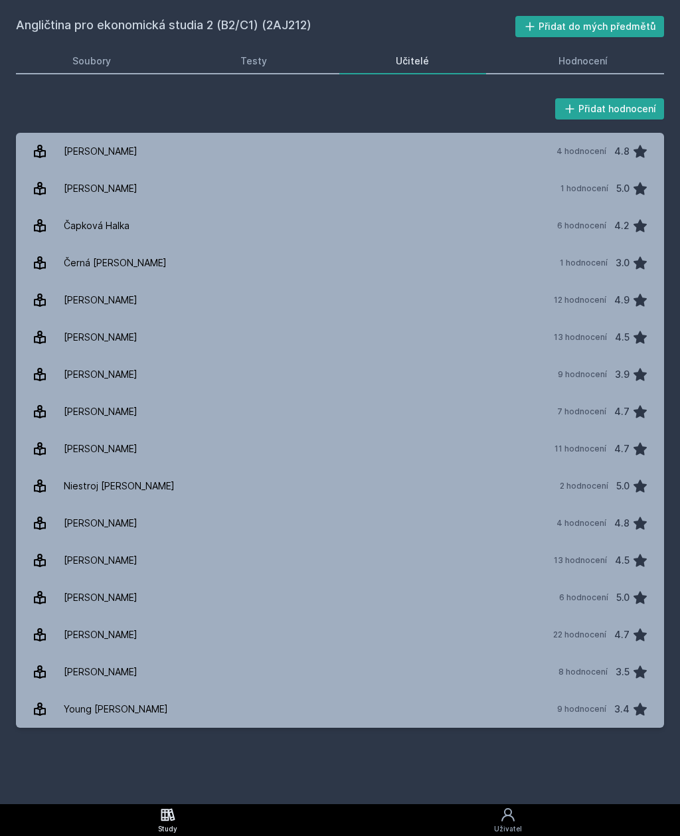
click at [166, 310] on link "Dur[PERSON_NAME] 12 hodnocení 4.9" at bounding box center [340, 299] width 648 height 37
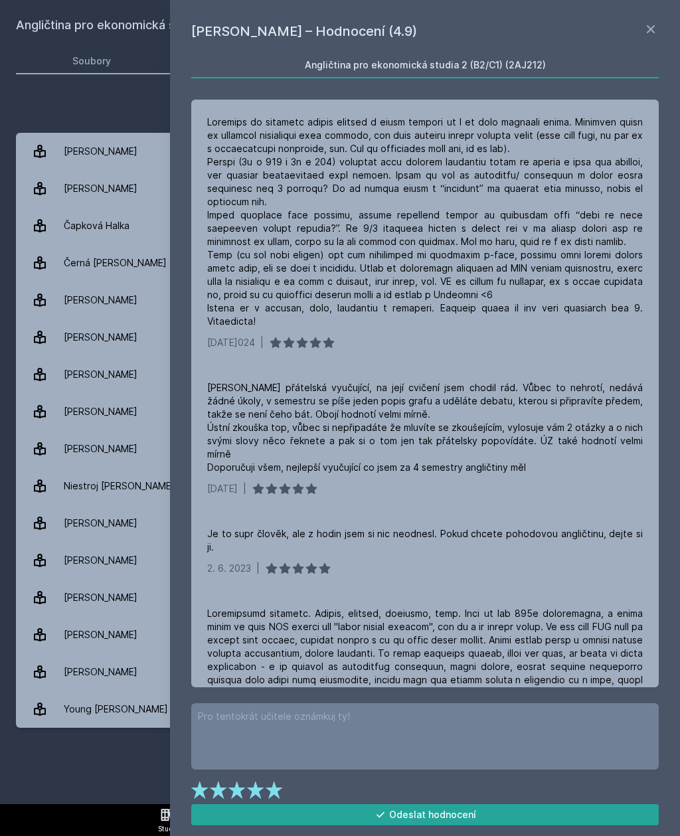
click at [133, 557] on link "[PERSON_NAME] 13 hodnocení 4.5" at bounding box center [340, 560] width 648 height 37
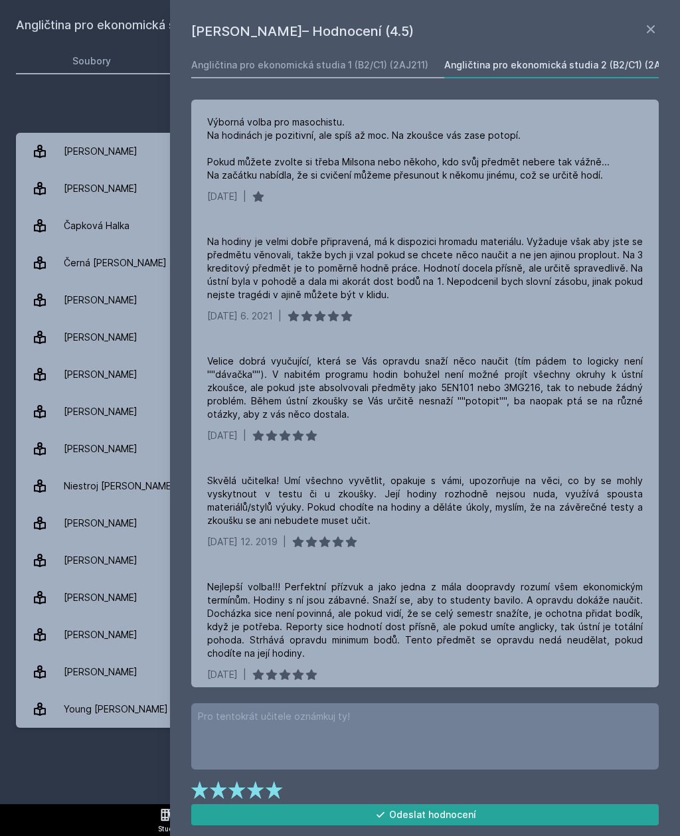
click at [650, 37] on icon at bounding box center [650, 29] width 16 height 16
